Goal: Information Seeking & Learning: Learn about a topic

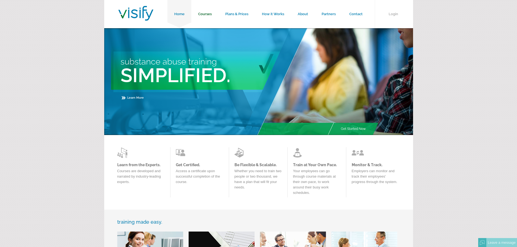
click at [210, 13] on link "Courses" at bounding box center [204, 14] width 27 height 28
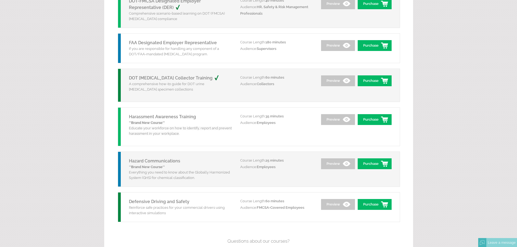
scroll to position [679, 0]
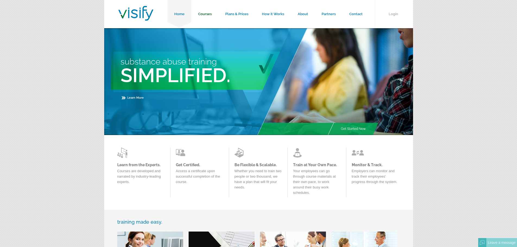
click at [203, 13] on link "Courses" at bounding box center [204, 14] width 27 height 28
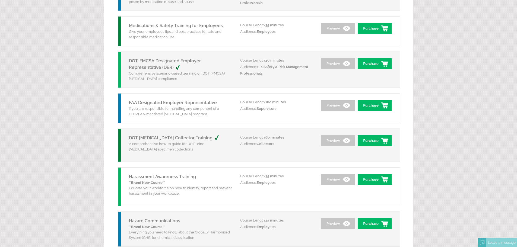
scroll to position [606, 0]
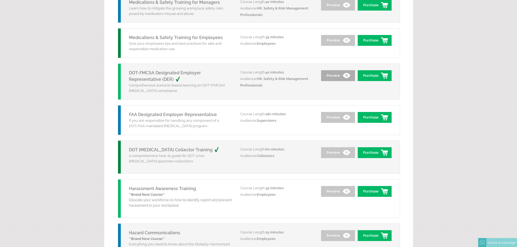
click at [338, 74] on link "Preview" at bounding box center [338, 75] width 34 height 11
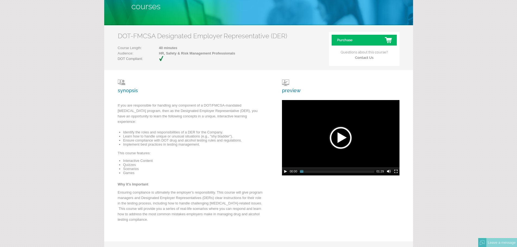
scroll to position [54, 0]
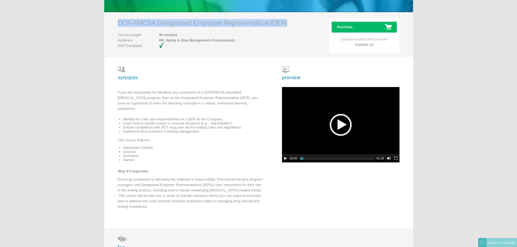
drag, startPoint x: 119, startPoint y: 22, endPoint x: 285, endPoint y: 23, distance: 166.4
click at [285, 23] on h2 "DOT-FMCSA Designated Employer Representative (DER)" at bounding box center [202, 23] width 169 height 8
copy h2 "DOT-FMCSA Designated Employer Representative (DER)"
drag, startPoint x: 181, startPoint y: 113, endPoint x: 173, endPoint y: 113, distance: 7.9
click at [179, 117] on li "Identify the roles and responsibilities of a DER for the Company." at bounding box center [193, 119] width 141 height 4
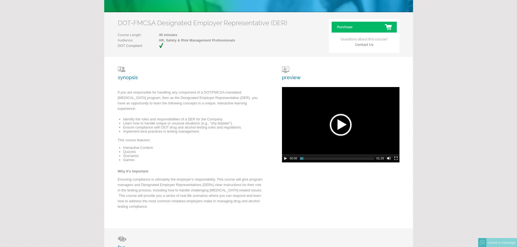
click at [117, 92] on div "synopsis If you are responsible for handling any component of a DOT/FMCSA-manda…" at bounding box center [258, 143] width 309 height 172
drag, startPoint x: 118, startPoint y: 88, endPoint x: 129, endPoint y: 90, distance: 10.7
click at [129, 90] on div "synopsis If you are responsible for handling any component of a DOT/FMCSA-manda…" at bounding box center [191, 143] width 147 height 153
click at [120, 79] on h3 "synopsis" at bounding box center [191, 74] width 147 height 14
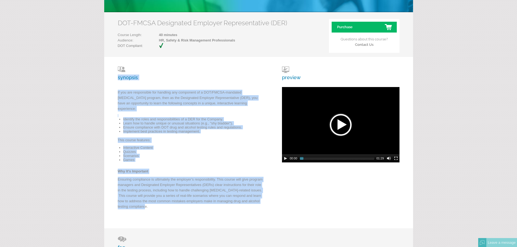
drag, startPoint x: 118, startPoint y: 77, endPoint x: 151, endPoint y: 202, distance: 129.3
click at [151, 202] on div "synopsis If you are responsible for handling any component of a DOT/FMCSA-manda…" at bounding box center [191, 143] width 147 height 153
copy div "loremips Do sit ame consectetur adi elitsedd eiu temporinc ut l ETD/MAGNA-aliqu…"
